Goal: Task Accomplishment & Management: Manage account settings

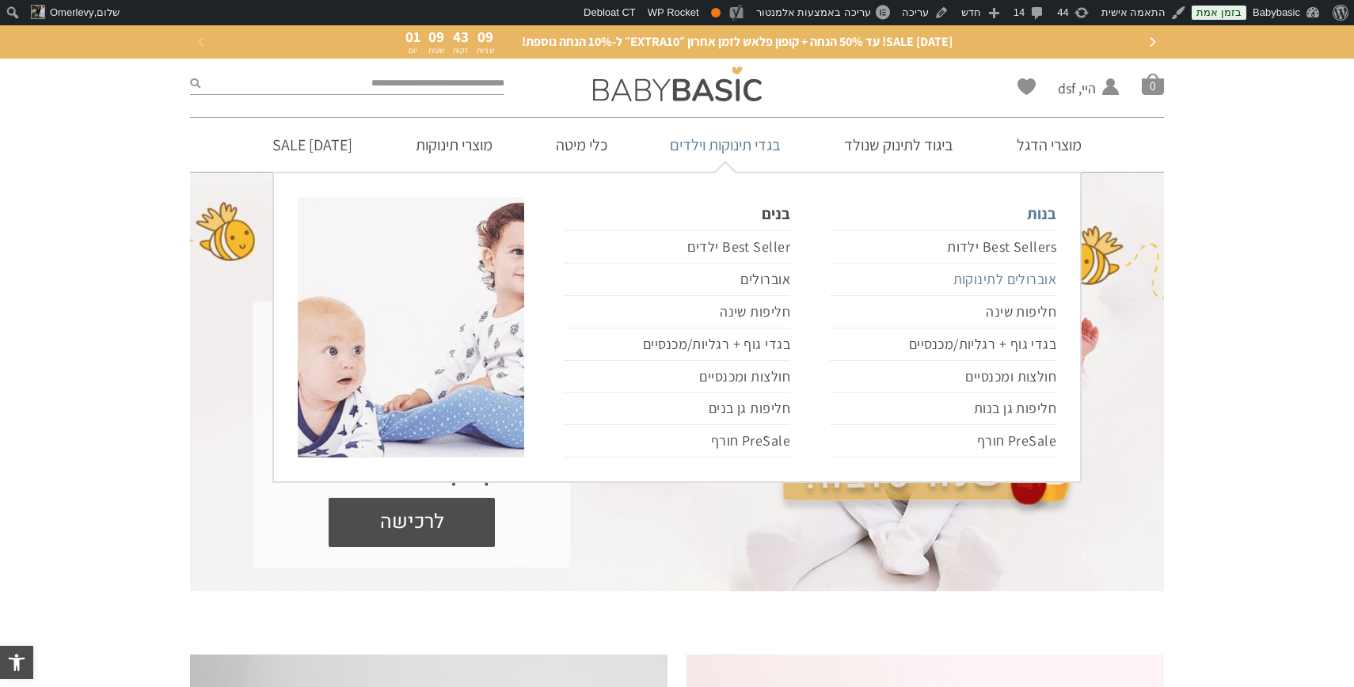
click at [969, 277] on link "אוברולים לתינוקות" at bounding box center [943, 280] width 226 height 32
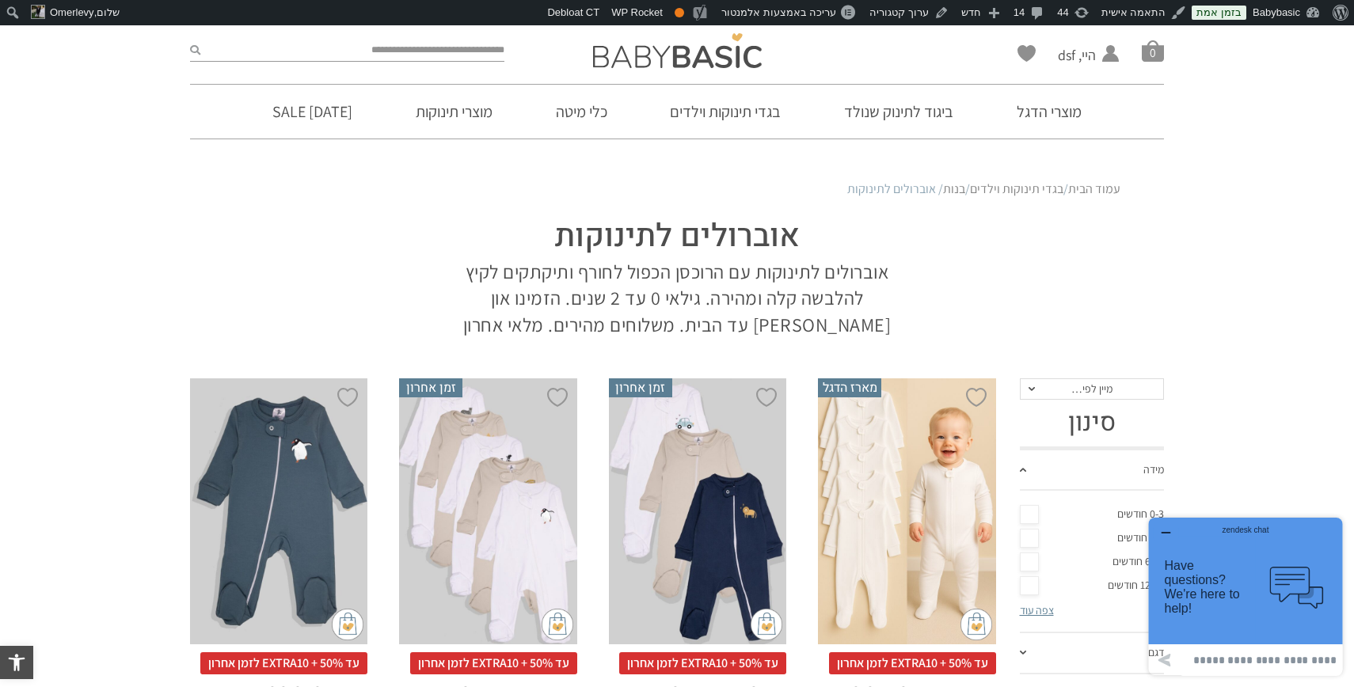
scroll to position [120, 0]
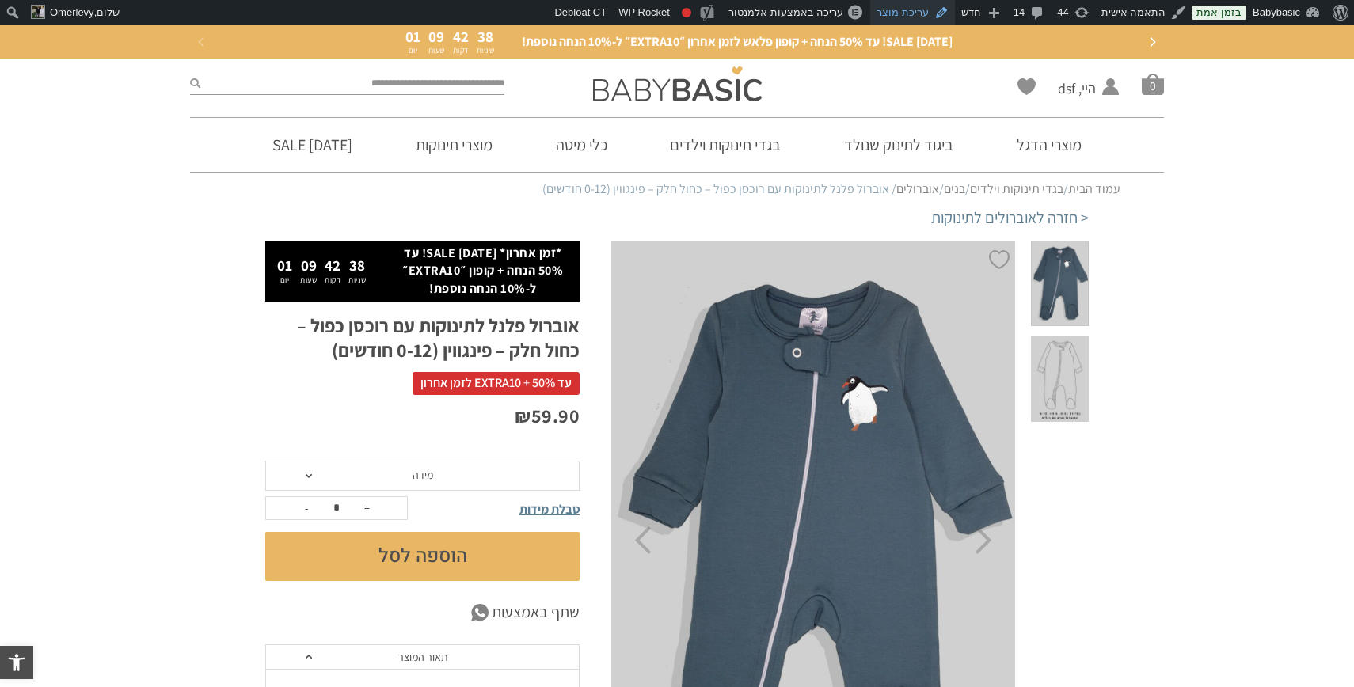
click at [911, 10] on link "עריכת מוצר" at bounding box center [912, 12] width 85 height 25
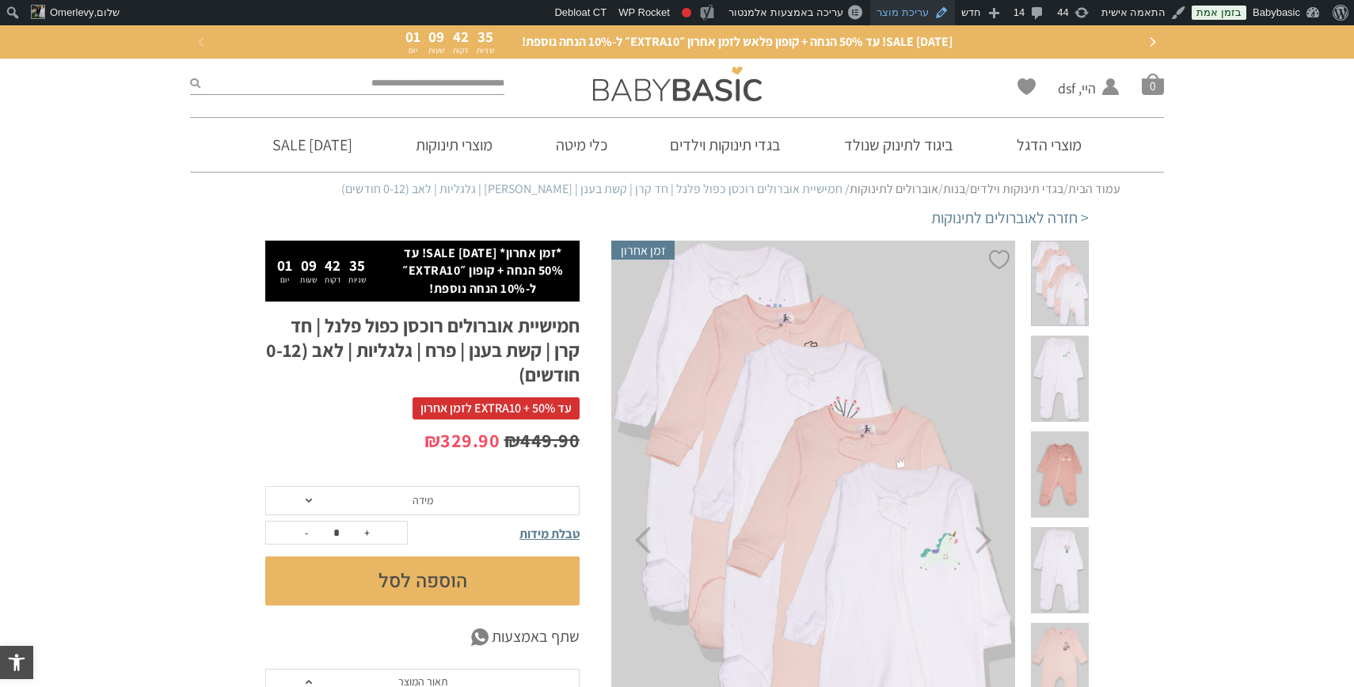
click at [919, 8] on link "עריכת מוצר" at bounding box center [912, 12] width 85 height 25
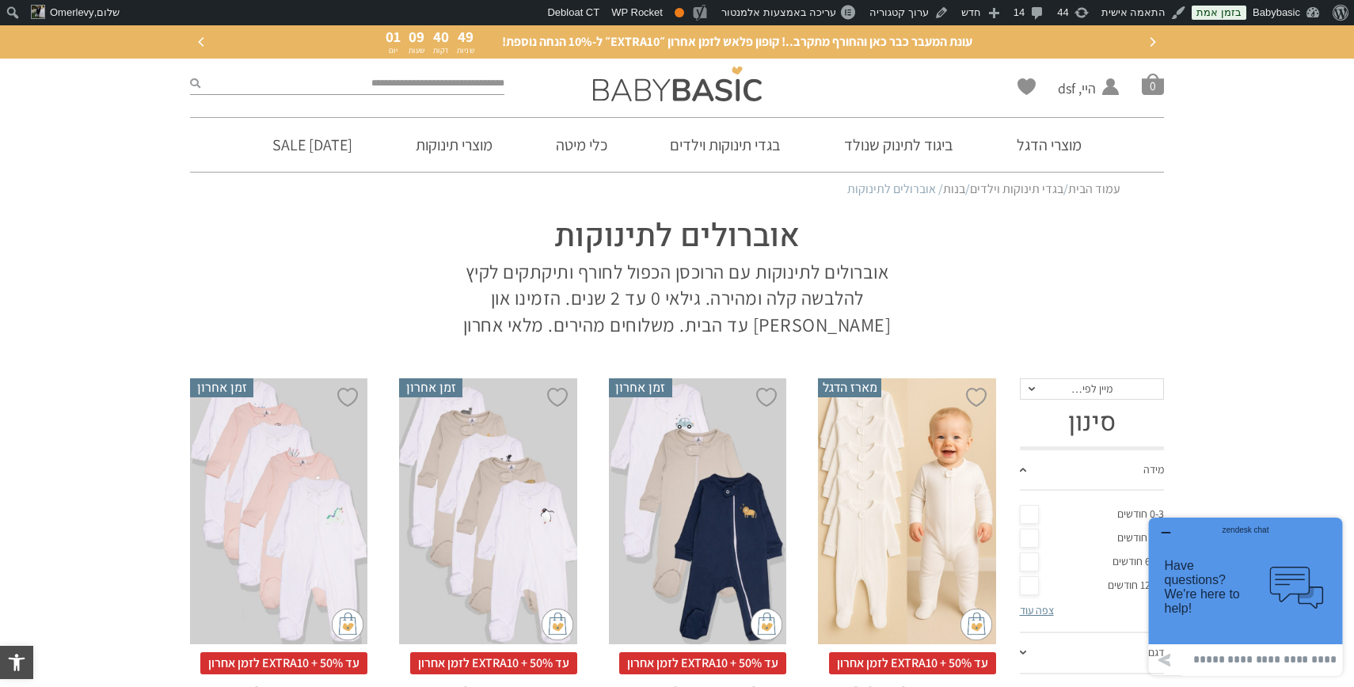
click at [687, 281] on p "אוברולים לתינוקות עם הרוכסן הכפול לחורף ותיקתקים לקיץ להלבשה קלה ומהירה. גילאי …" at bounding box center [676, 299] width 451 height 80
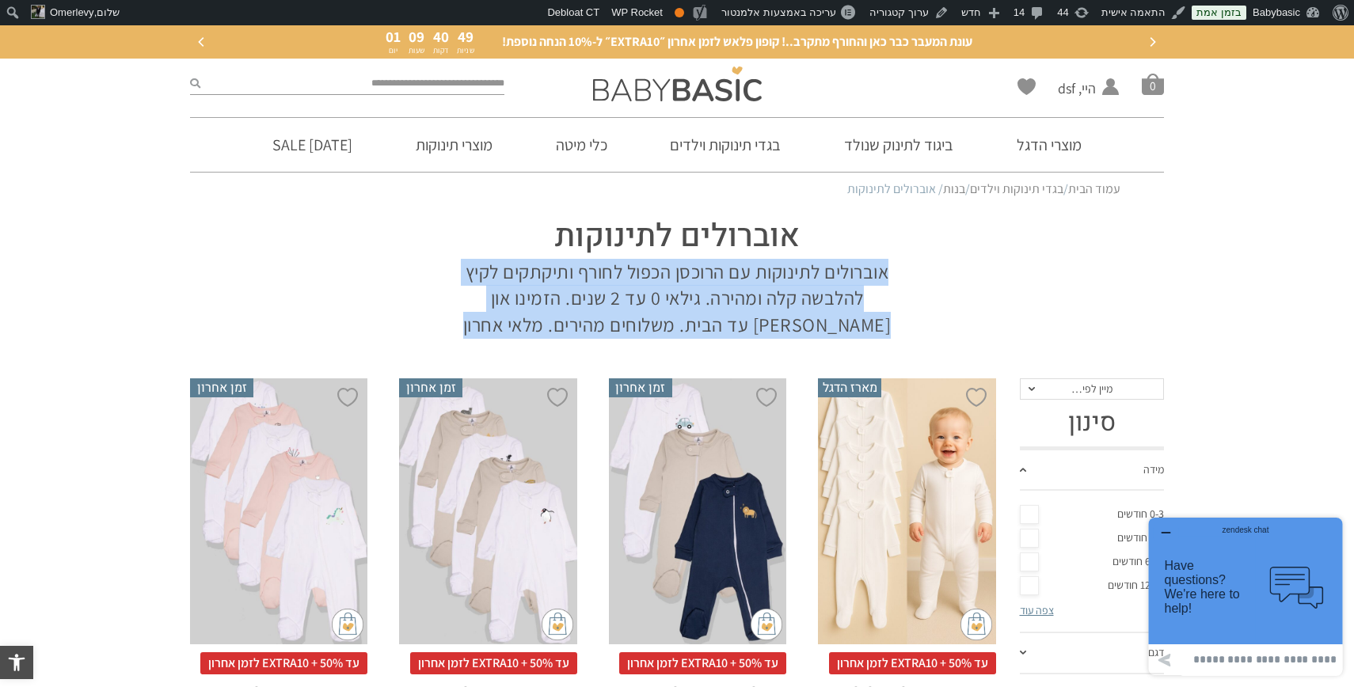
drag, startPoint x: 687, startPoint y: 281, endPoint x: 687, endPoint y: 300, distance: 19.0
click at [687, 300] on p "אוברולים לתינוקות עם הרוכסן הכפול לחורף ותיקתקים לקיץ להלבשה קלה ומהירה. גילאי …" at bounding box center [676, 299] width 451 height 80
copy div "אוברולים לתינוקות עם הרוכסן הכפול לחורף ותיקתקים לקיץ להלבשה קלה ומהירה. גילאי …"
click at [914, 10] on link "ערוך קטגוריה" at bounding box center [909, 12] width 92 height 25
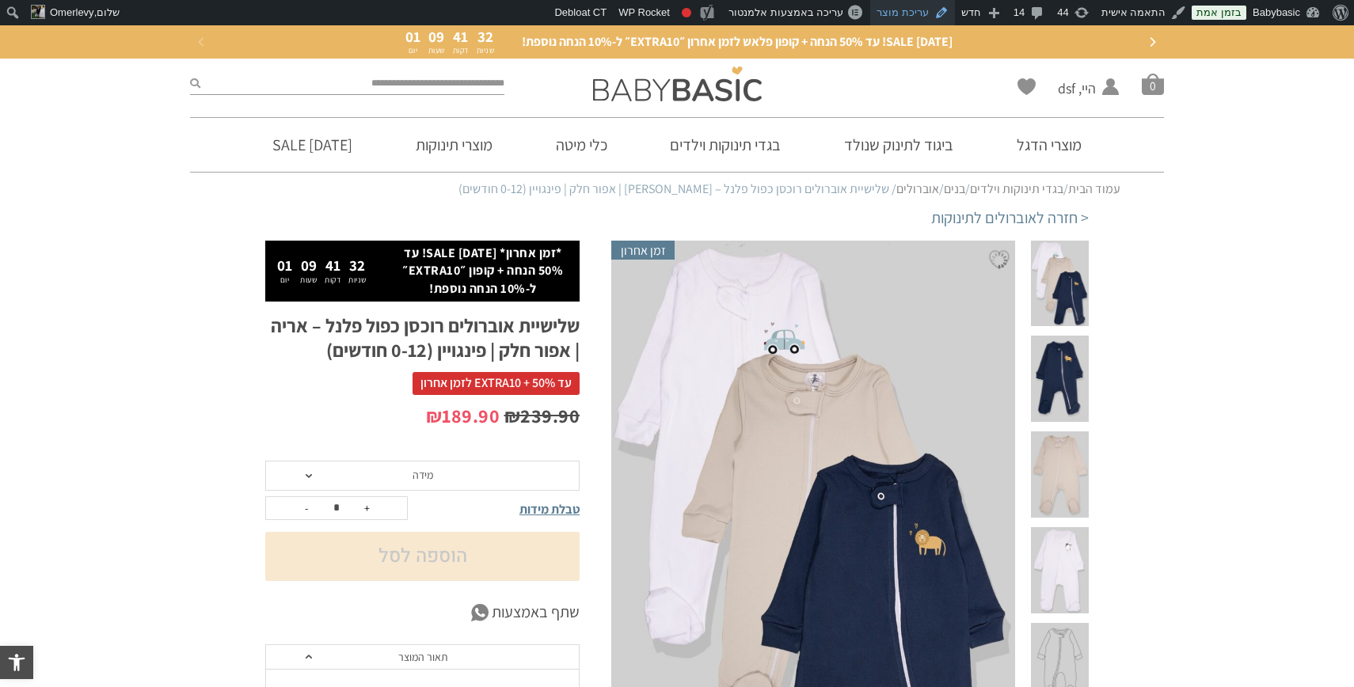
click at [917, 11] on link "עריכת מוצר" at bounding box center [912, 12] width 85 height 25
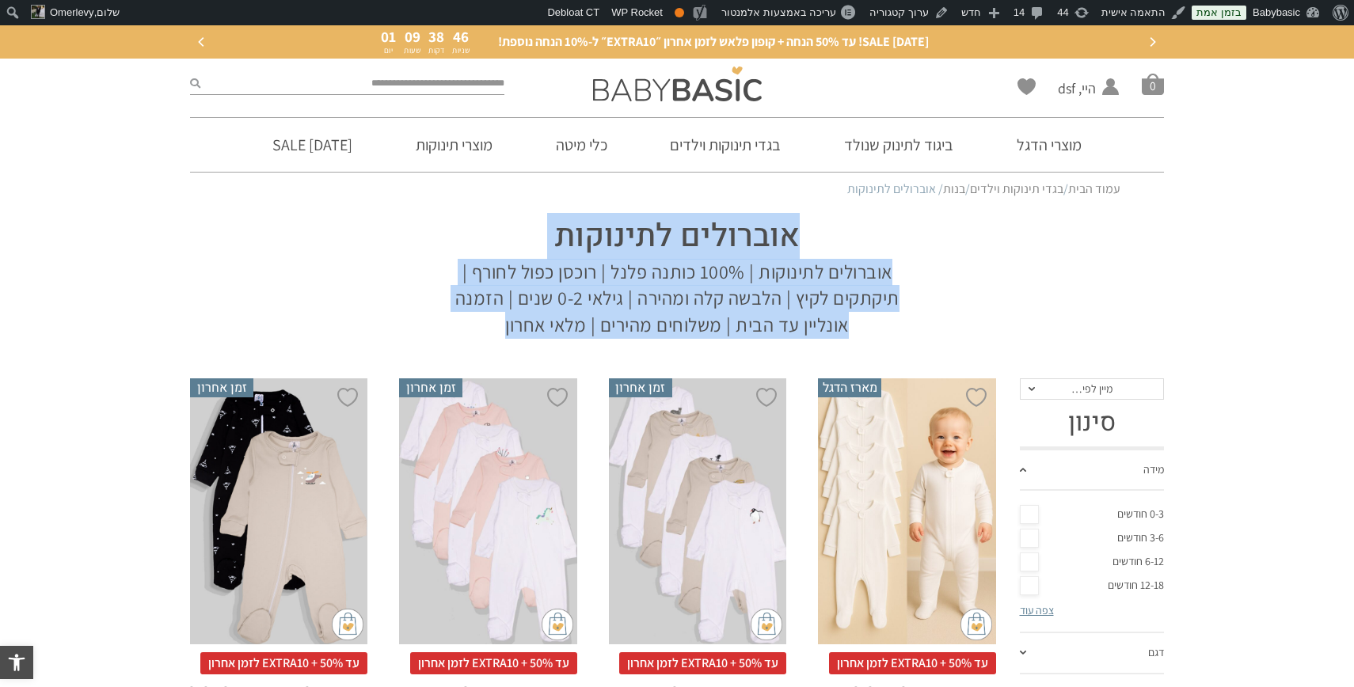
drag, startPoint x: 477, startPoint y: 329, endPoint x: 797, endPoint y: 239, distance: 333.2
click at [797, 239] on div "אוברולים לתינוקות אוברולים לתינוקות | 100% כותנה פלנל | רוכסן כפול לחורף | תיקת…" at bounding box center [677, 273] width 483 height 132
click at [965, 303] on section "אוברולים לתינוקות אוברולים לתינוקות | 100% כותנה פלנל | רוכסן כפול לחורף | תיקת…" at bounding box center [677, 273] width 974 height 132
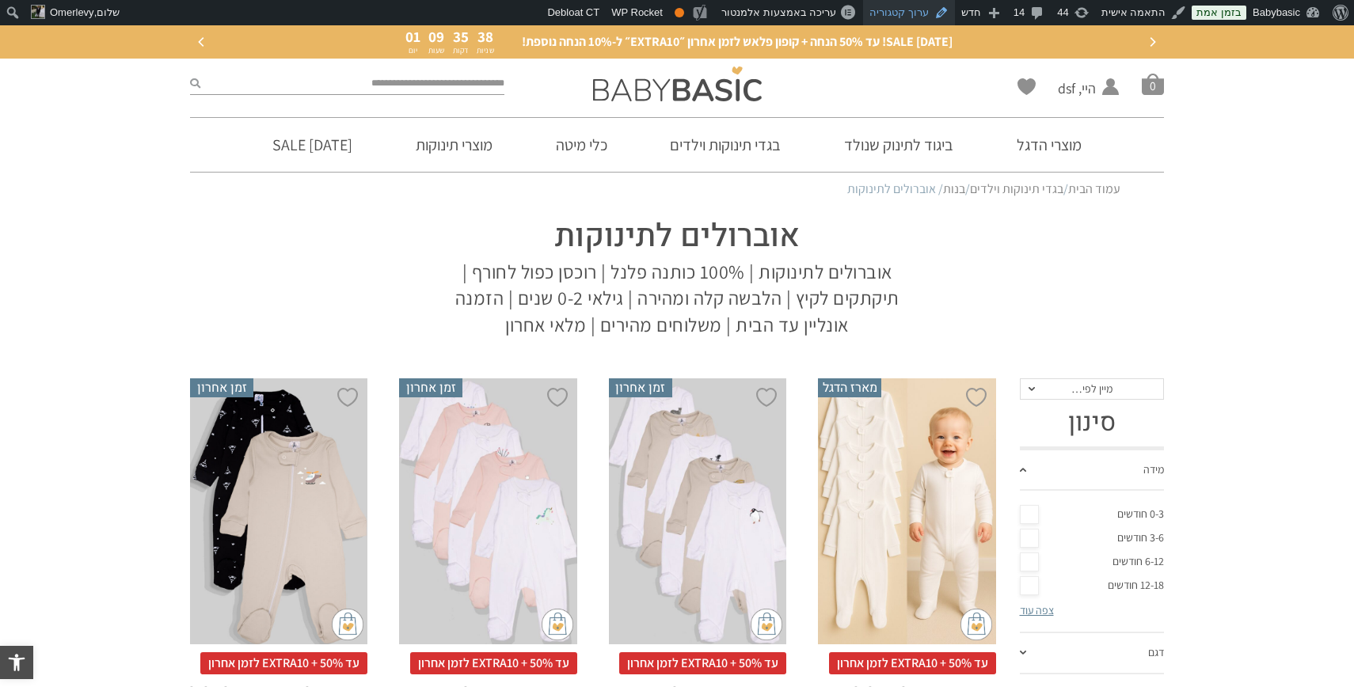
click at [933, 10] on link "ערוך קטגוריה" at bounding box center [909, 12] width 92 height 25
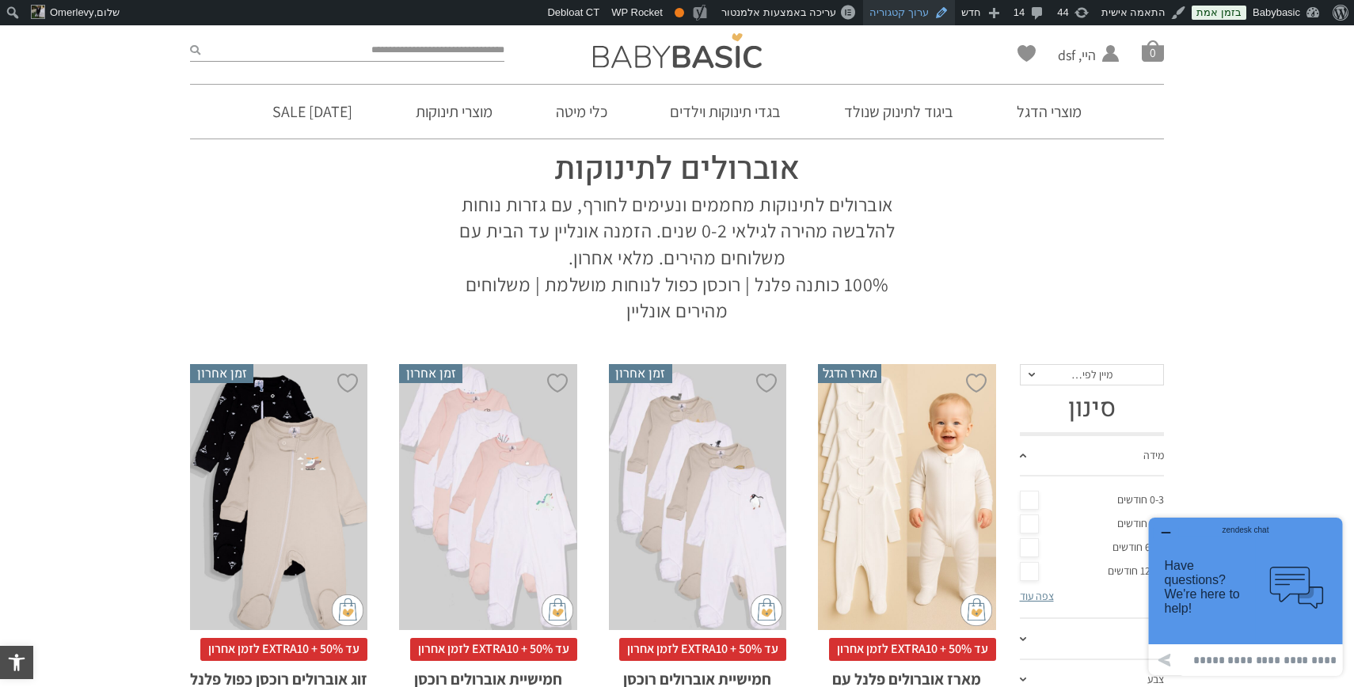
click at [905, 17] on link "ערוך קטגוריה" at bounding box center [909, 12] width 92 height 25
